Goal: Download file/media

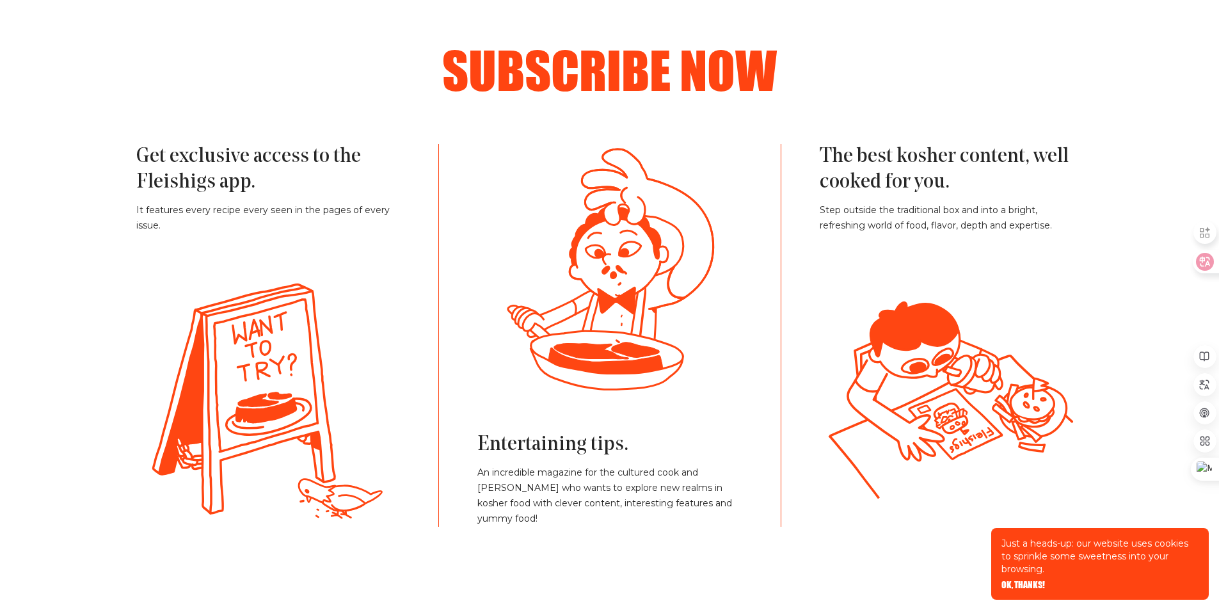
scroll to position [2880, 0]
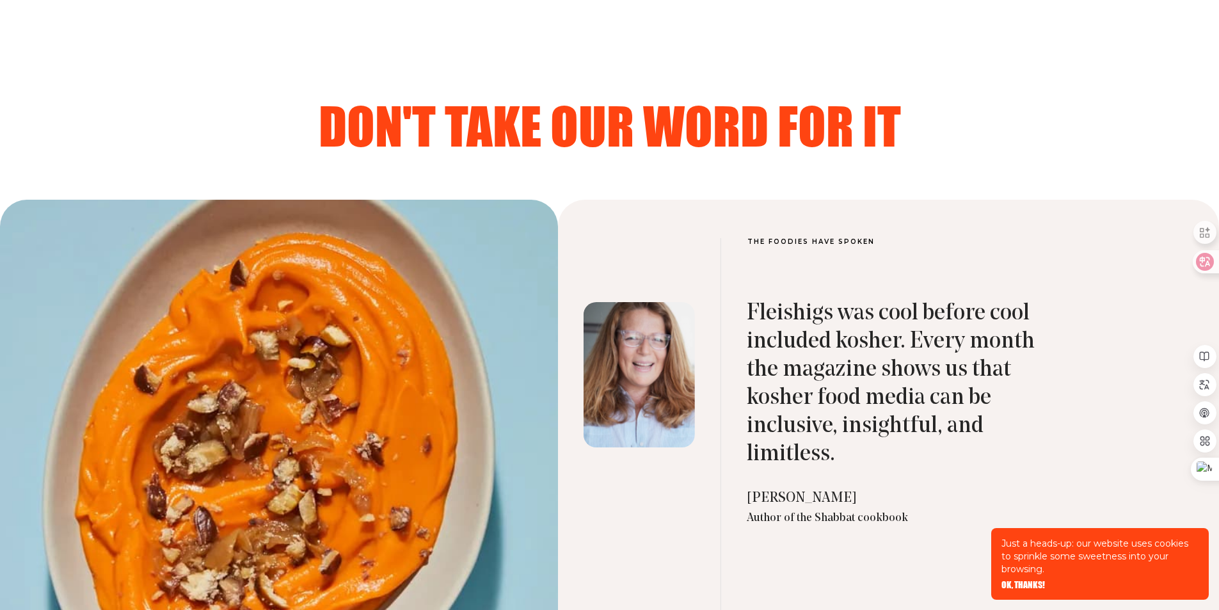
drag, startPoint x: 491, startPoint y: 461, endPoint x: 824, endPoint y: 418, distance: 336.2
click at [786, 420] on section "The Foodies have spoken Fleishigs fills an important niche...by offering seriou…" at bounding box center [609, 475] width 1219 height 550
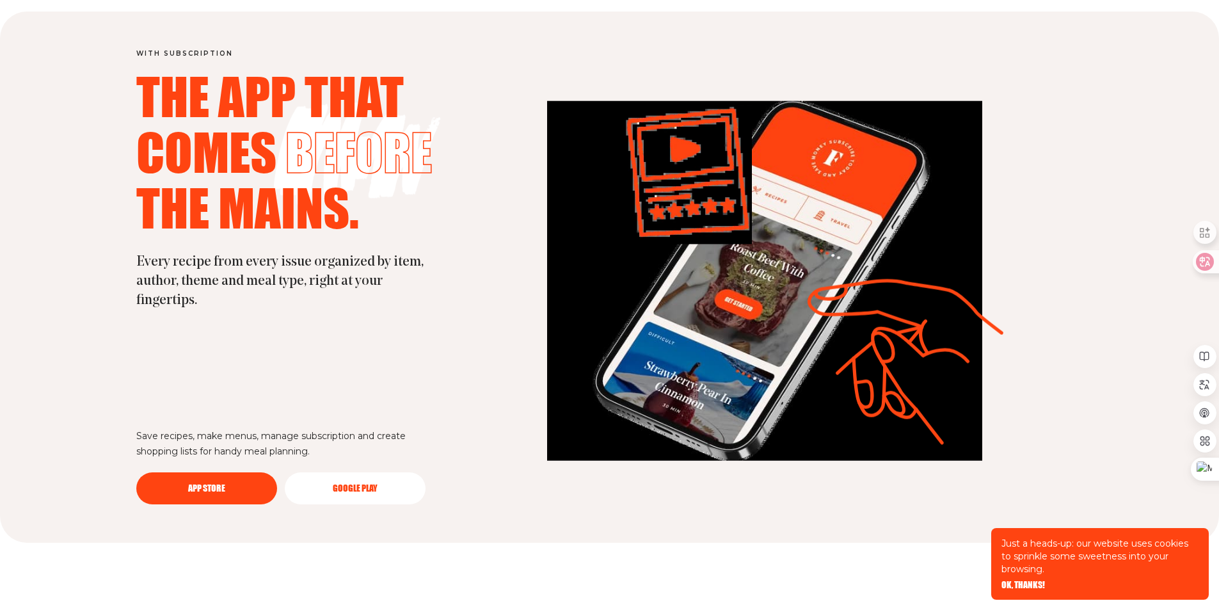
scroll to position [3433, 0]
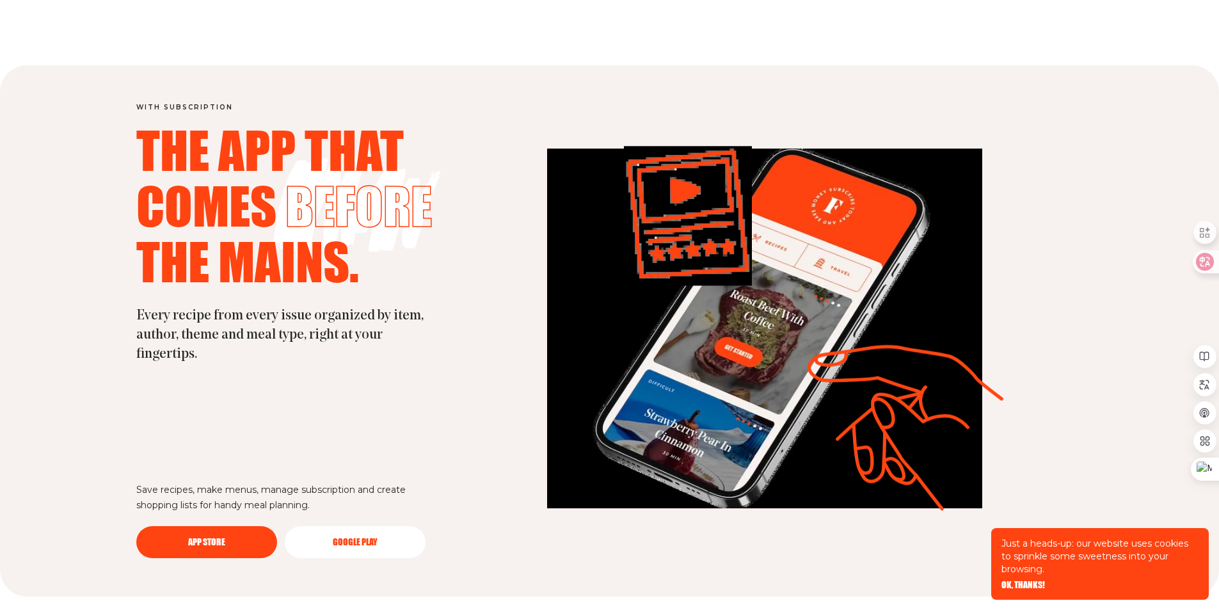
click at [363, 537] on span "Google Play" at bounding box center [355, 533] width 45 height 9
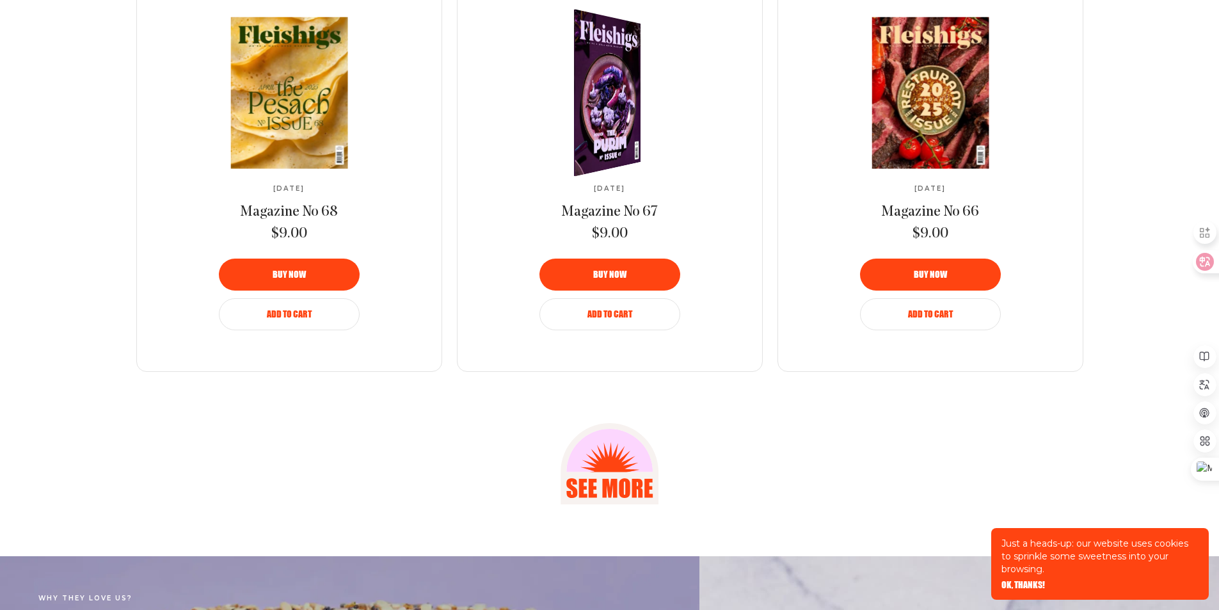
scroll to position [1856, 0]
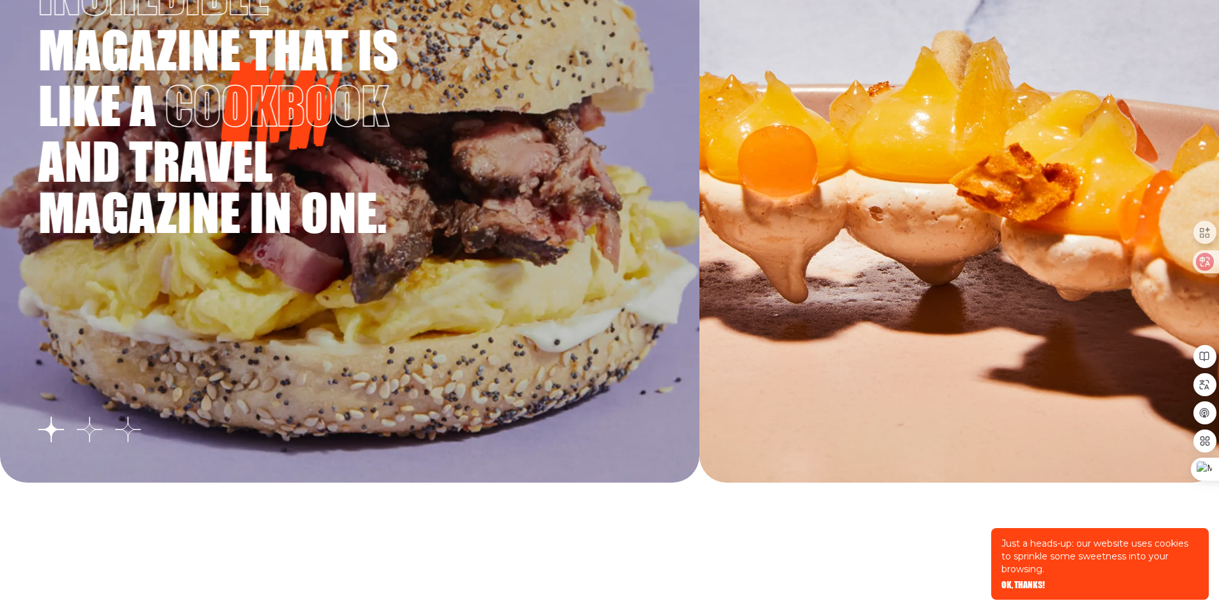
scroll to position [2432, 0]
